Goal: Task Accomplishment & Management: Manage account settings

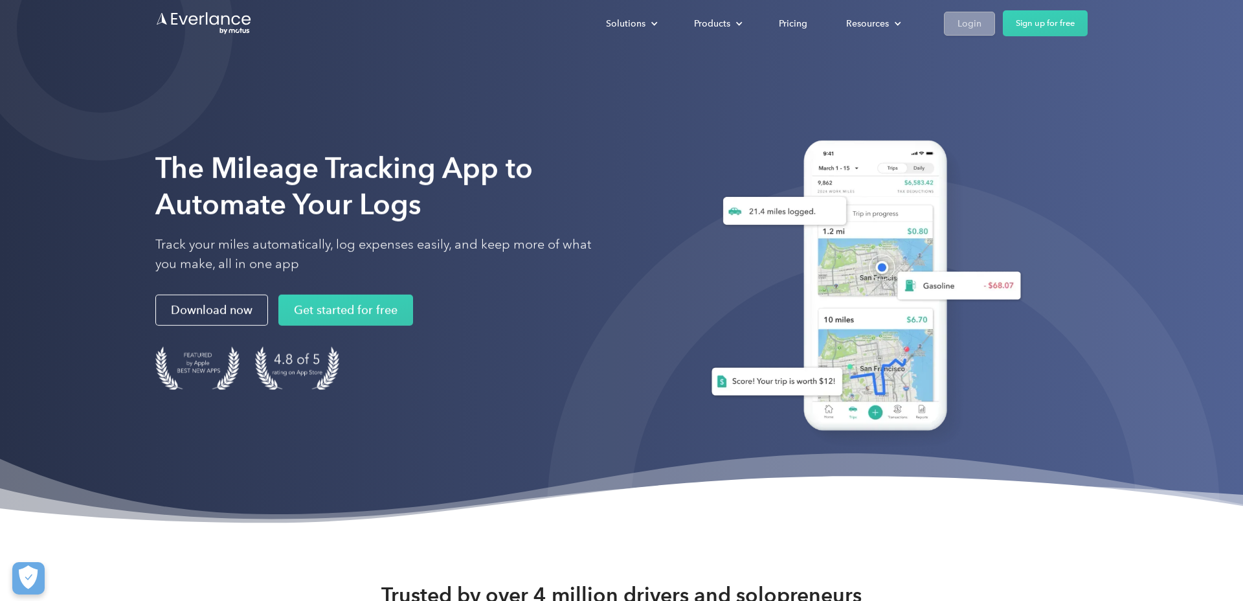
click at [973, 27] on div "Login" at bounding box center [970, 24] width 24 height 16
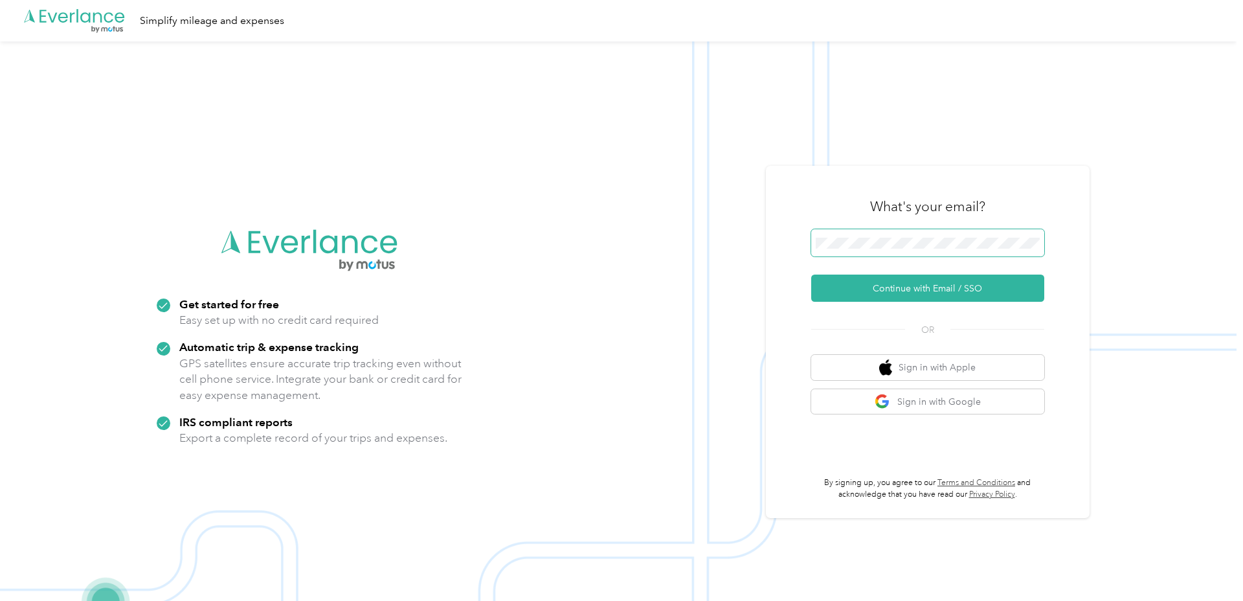
click at [839, 234] on span at bounding box center [927, 242] width 233 height 27
click at [898, 282] on button "Continue with Email / SSO" at bounding box center [927, 288] width 233 height 27
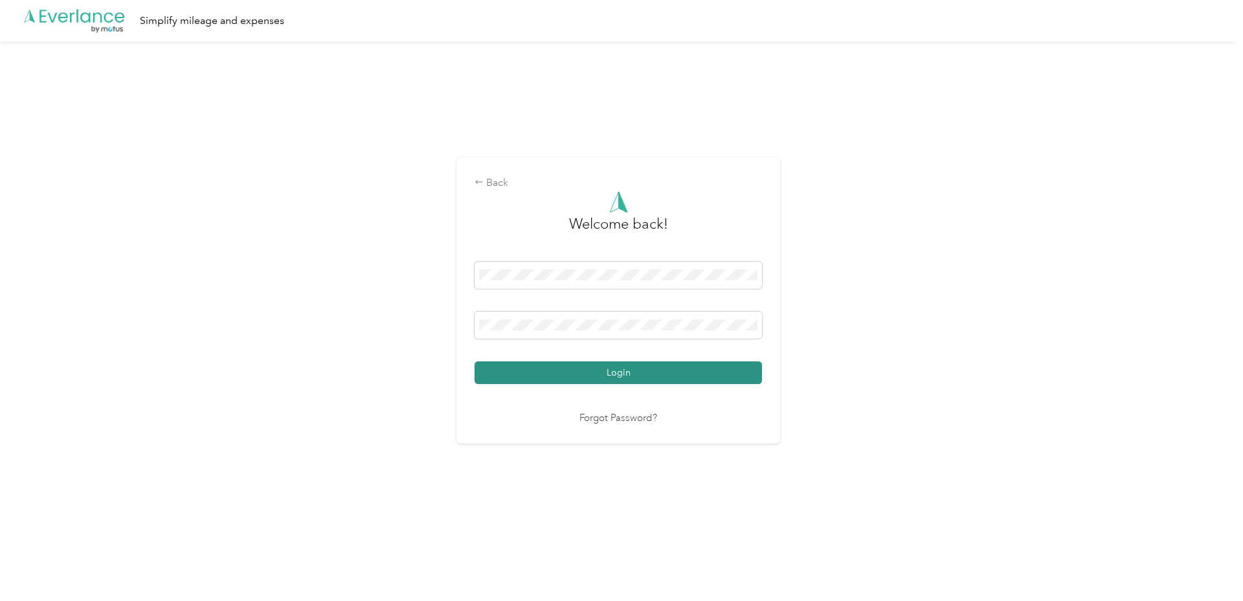
click at [606, 373] on button "Login" at bounding box center [619, 372] width 288 height 23
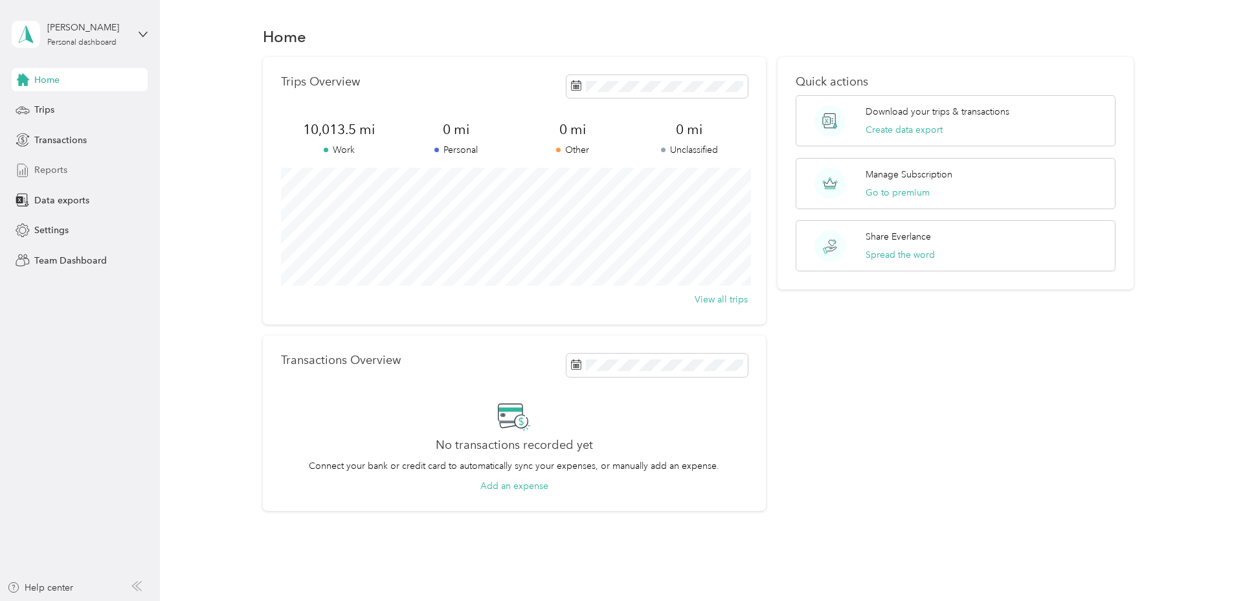
click at [64, 171] on span "Reports" at bounding box center [50, 170] width 33 height 14
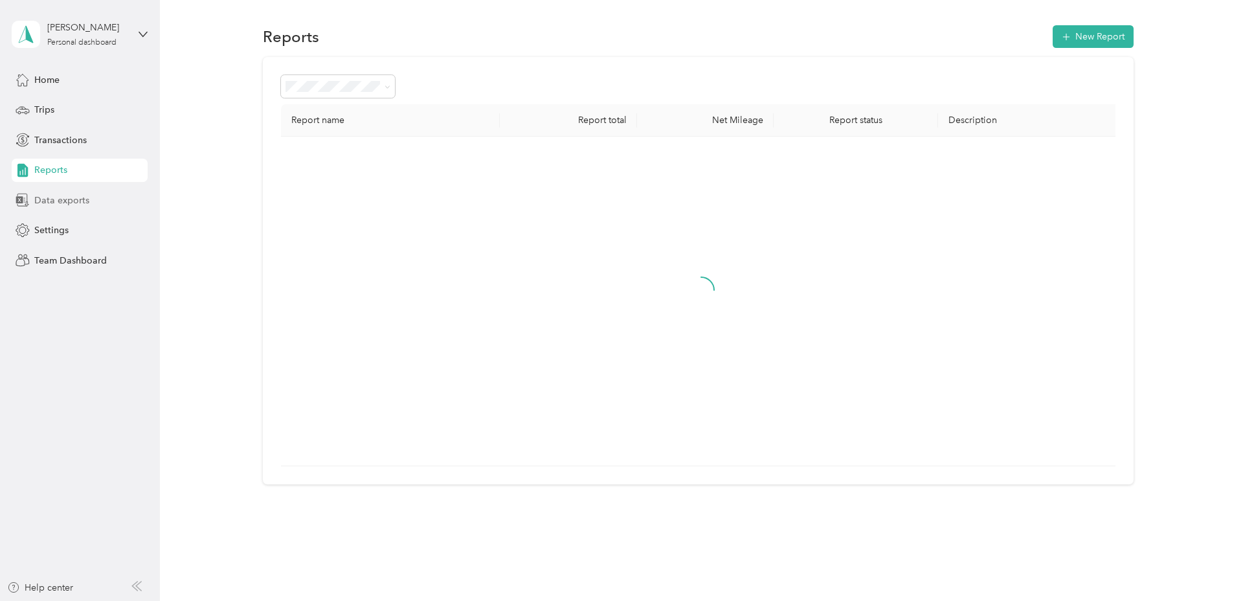
click at [63, 199] on span "Data exports" at bounding box center [61, 201] width 55 height 14
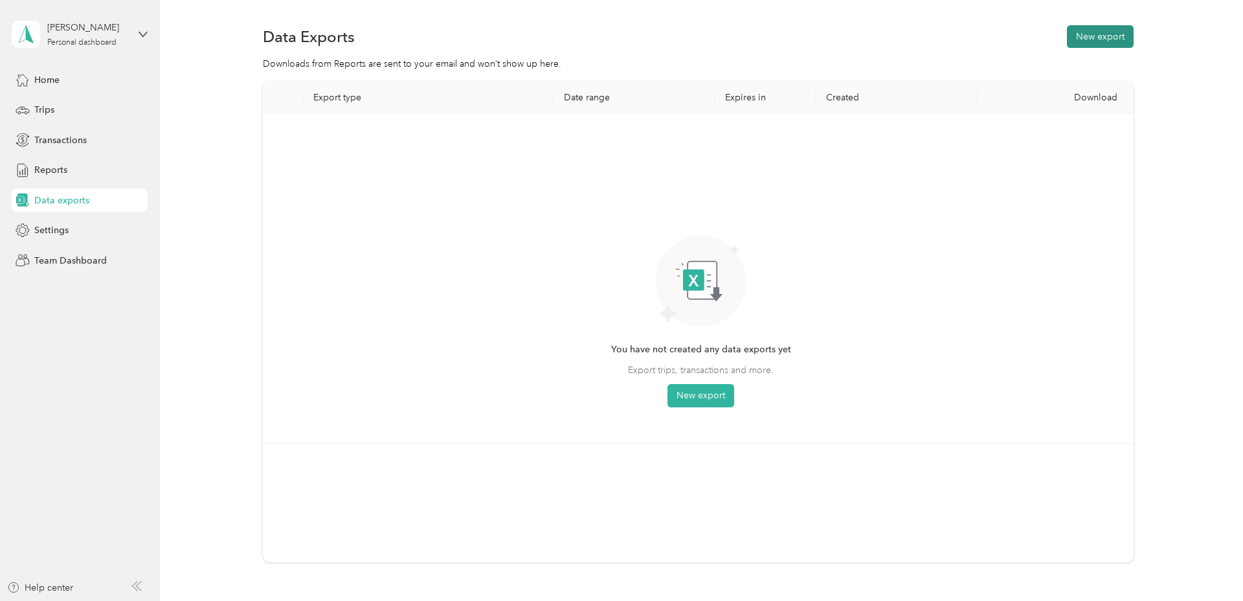
click at [1107, 45] on button "New export" at bounding box center [1100, 36] width 67 height 23
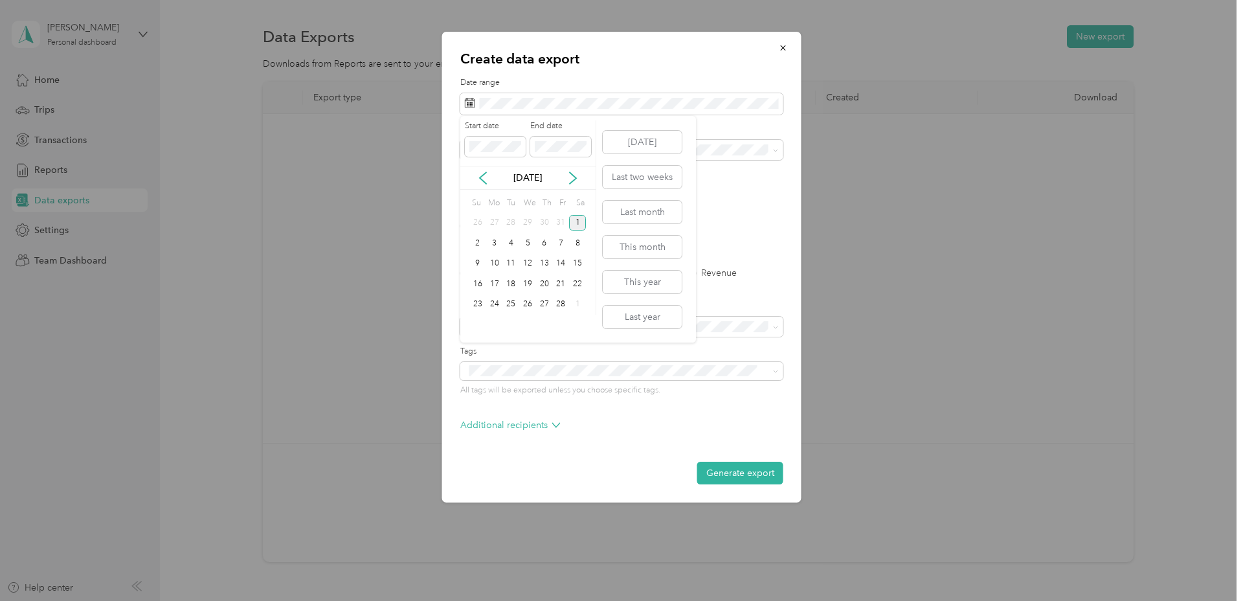
click at [579, 221] on div "1" at bounding box center [577, 223] width 17 height 16
click at [515, 303] on div "30" at bounding box center [511, 305] width 17 height 16
click at [745, 199] on form "Date range Purpose Advanced filters File format Excel CSV PDF Export type All T…" at bounding box center [621, 280] width 323 height 407
click at [515, 225] on label "CSV" at bounding box center [524, 225] width 31 height 9
click at [651, 288] on button "This year" at bounding box center [642, 282] width 79 height 23
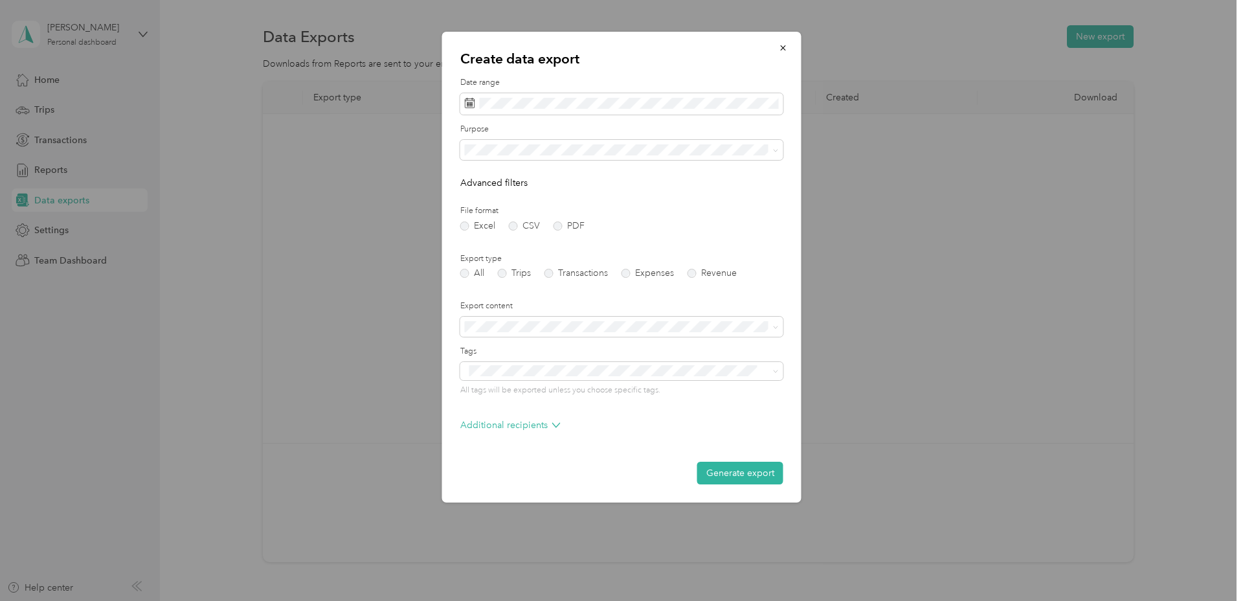
click at [734, 486] on div "Create data export Date range Purpose Advanced filters File format Excel CSV PD…" at bounding box center [621, 267] width 359 height 471
click at [723, 473] on button "Generate export" at bounding box center [740, 473] width 86 height 23
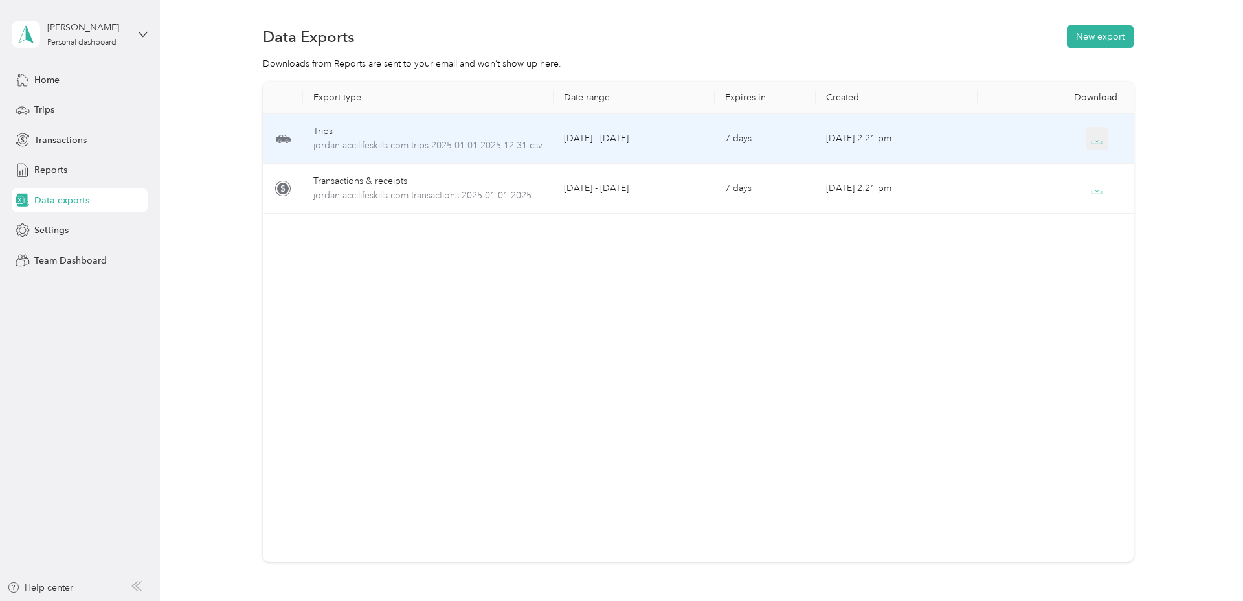
click at [1094, 137] on icon "button" at bounding box center [1097, 139] width 12 height 12
